Goal: Transaction & Acquisition: Purchase product/service

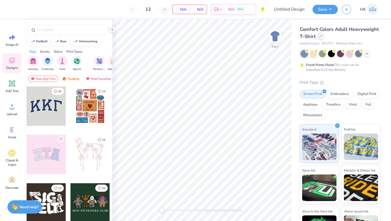
click at [320, 36] on icon at bounding box center [321, 36] width 2 height 2
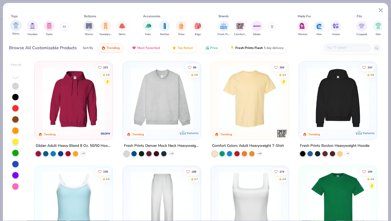
click at [17, 26] on img "filter for Shirts" at bounding box center [16, 25] width 6 height 6
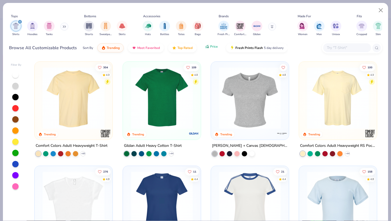
click at [211, 45] on span "Price" at bounding box center [214, 46] width 8 height 4
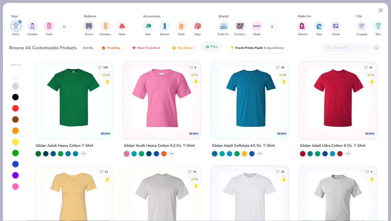
click at [211, 45] on span "Price" at bounding box center [214, 46] width 8 height 4
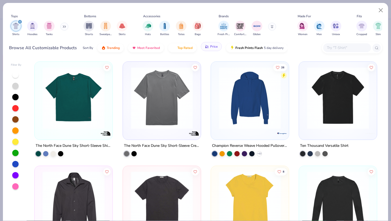
click at [214, 48] on span "Price" at bounding box center [214, 46] width 8 height 4
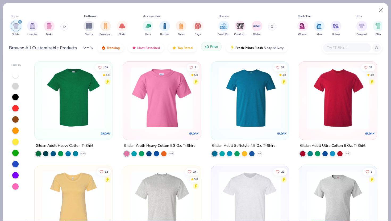
click at [214, 48] on span "Price" at bounding box center [214, 46] width 8 height 4
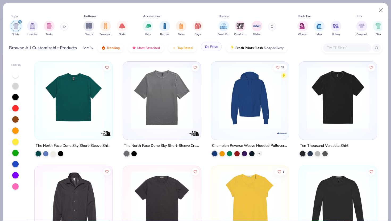
click at [214, 48] on span "Price" at bounding box center [214, 46] width 8 height 4
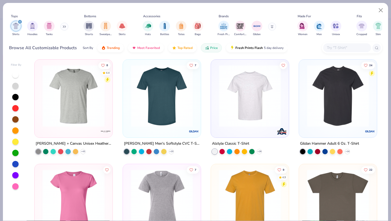
scroll to position [530, 0]
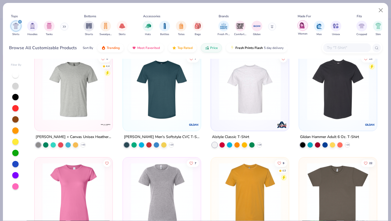
click at [305, 25] on div "filter for Women" at bounding box center [302, 25] width 11 height 11
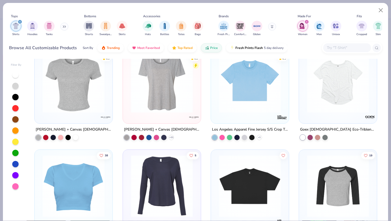
scroll to position [851, 0]
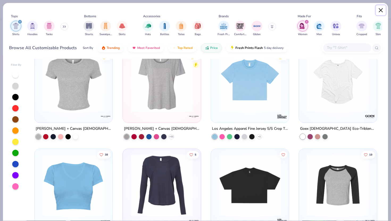
click at [380, 10] on button "Close" at bounding box center [381, 10] width 10 height 10
